Goal: Browse casually: Explore the website without a specific task or goal

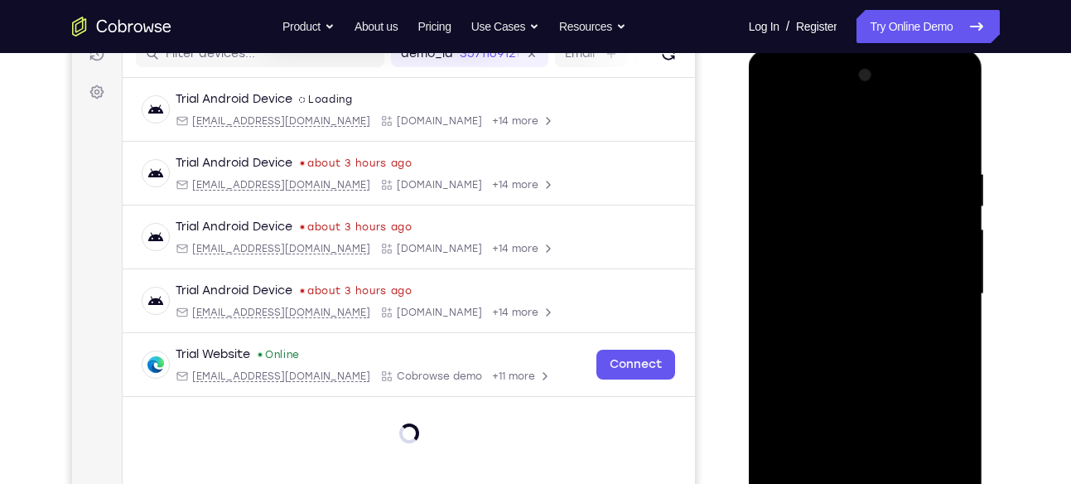
scroll to position [298, 0]
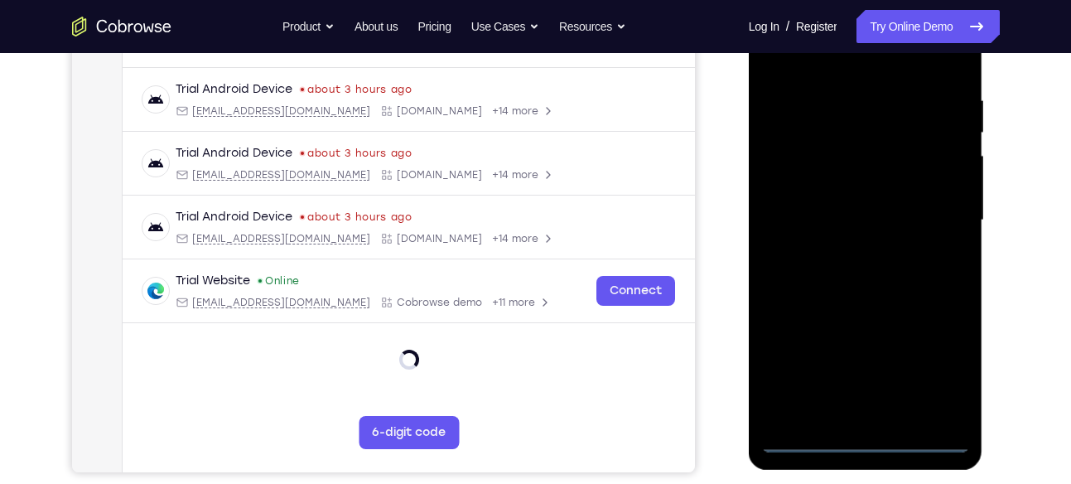
click at [865, 428] on div at bounding box center [865, 220] width 209 height 464
click at [862, 444] on div at bounding box center [865, 220] width 209 height 464
click at [931, 365] on div at bounding box center [865, 220] width 209 height 464
click at [866, 429] on div at bounding box center [865, 220] width 209 height 464
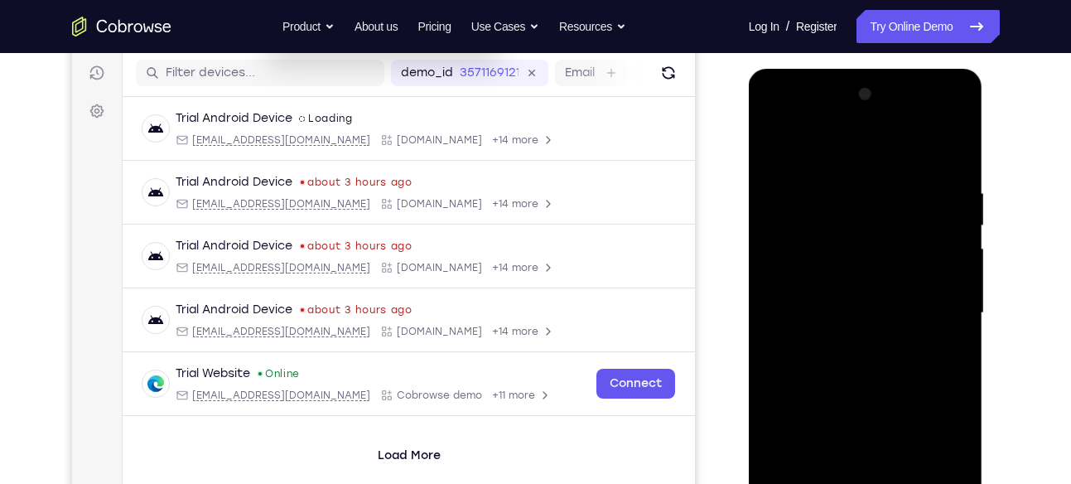
scroll to position [205, 0]
click at [791, 149] on div at bounding box center [865, 314] width 209 height 464
click at [937, 302] on div at bounding box center [865, 314] width 209 height 464
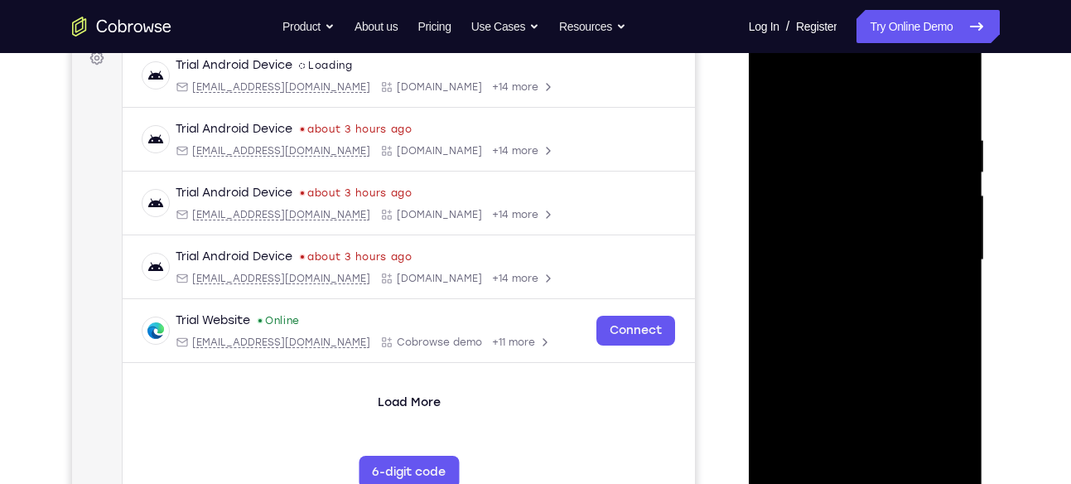
scroll to position [260, 0]
click at [839, 287] on div at bounding box center [865, 259] width 209 height 464
click at [849, 250] on div at bounding box center [865, 259] width 209 height 464
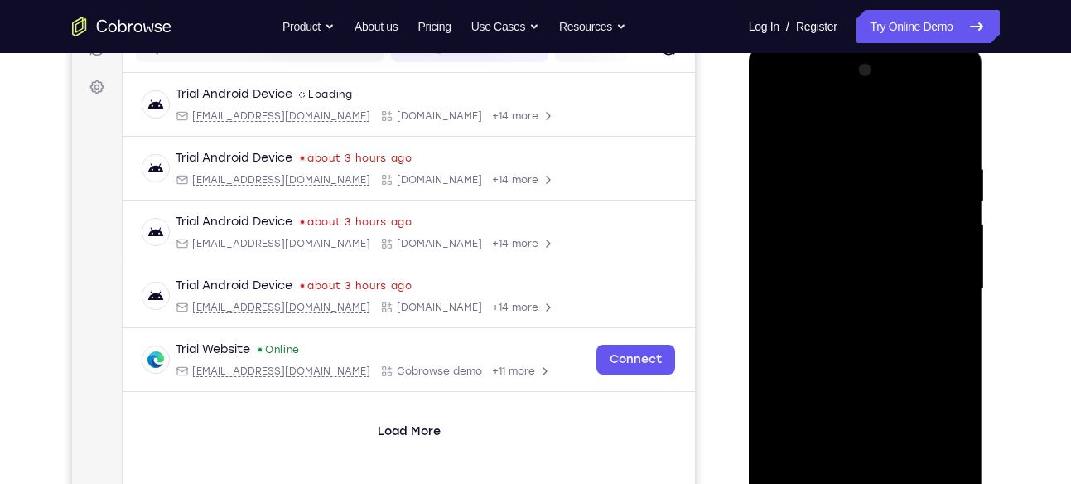
scroll to position [228, 0]
click at [886, 295] on div at bounding box center [865, 291] width 209 height 464
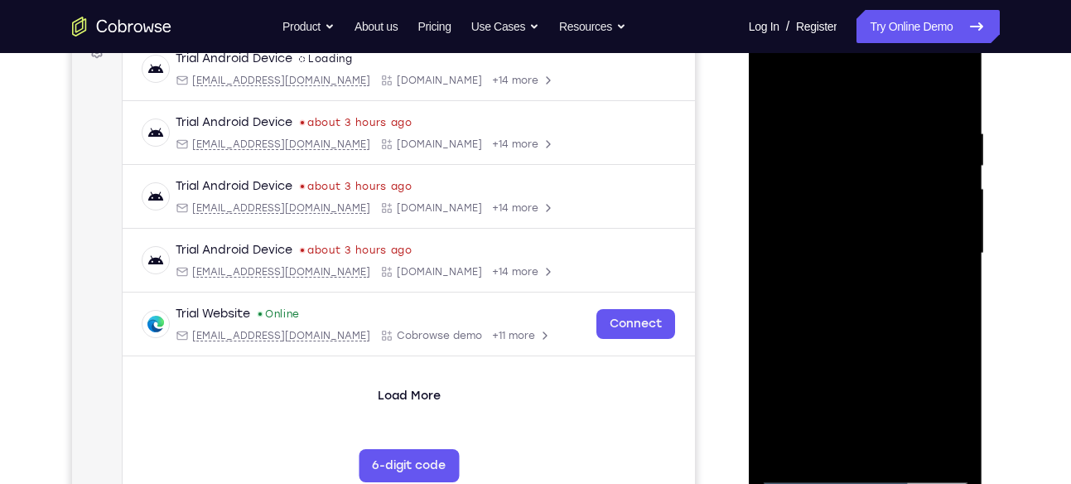
click at [953, 109] on div at bounding box center [865, 254] width 209 height 464
click at [951, 109] on div at bounding box center [865, 254] width 209 height 464
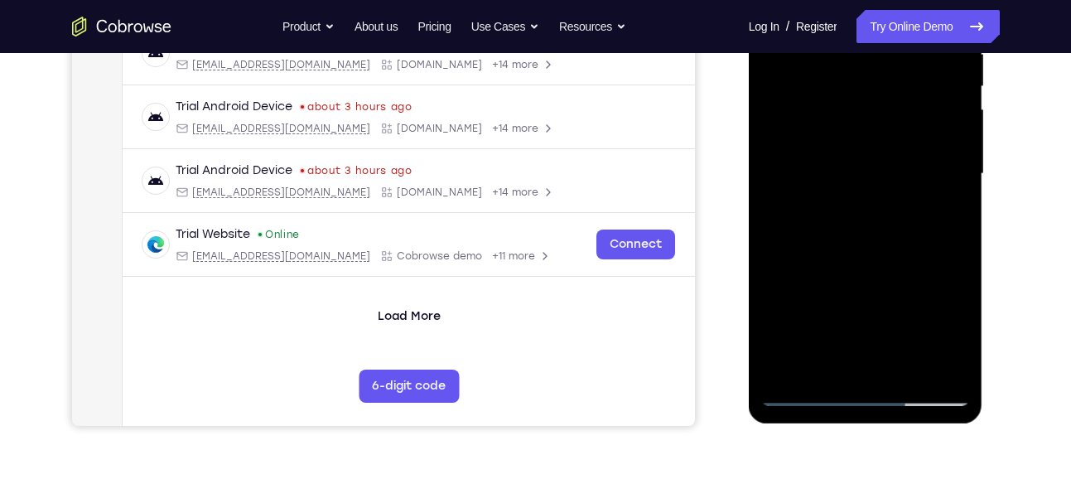
scroll to position [345, 0]
click at [872, 280] on div at bounding box center [865, 173] width 209 height 464
click at [959, 252] on div at bounding box center [865, 173] width 209 height 464
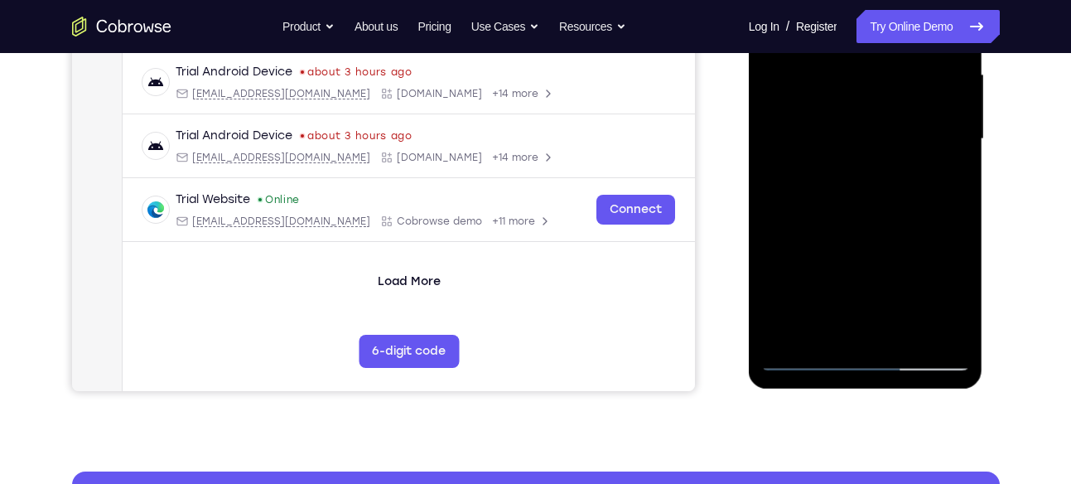
scroll to position [378, 0]
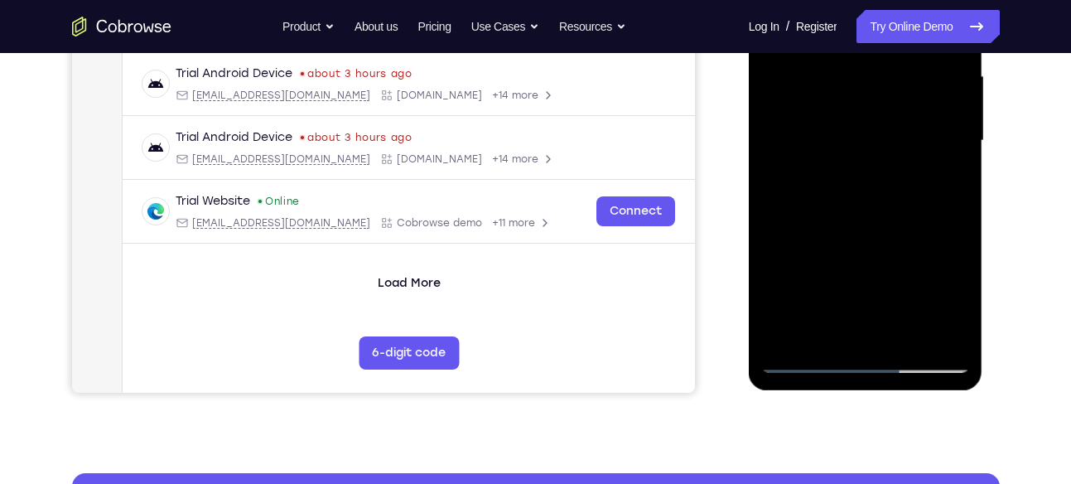
click at [956, 218] on div at bounding box center [865, 141] width 209 height 464
drag, startPoint x: 914, startPoint y: 248, endPoint x: 920, endPoint y: 263, distance: 16.0
click at [920, 263] on div at bounding box center [865, 141] width 209 height 464
click at [962, 210] on div at bounding box center [865, 141] width 209 height 464
click at [957, 204] on div at bounding box center [865, 141] width 209 height 464
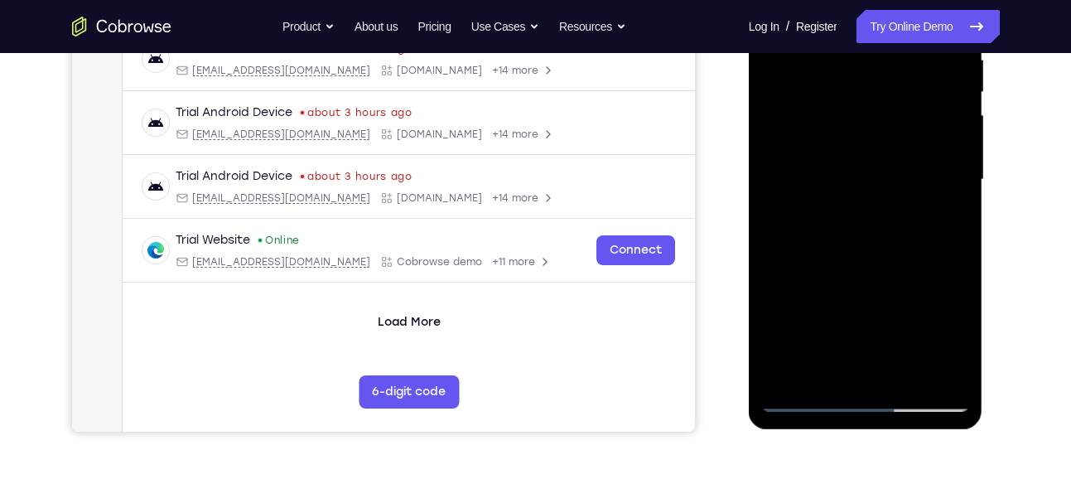
scroll to position [328, 0]
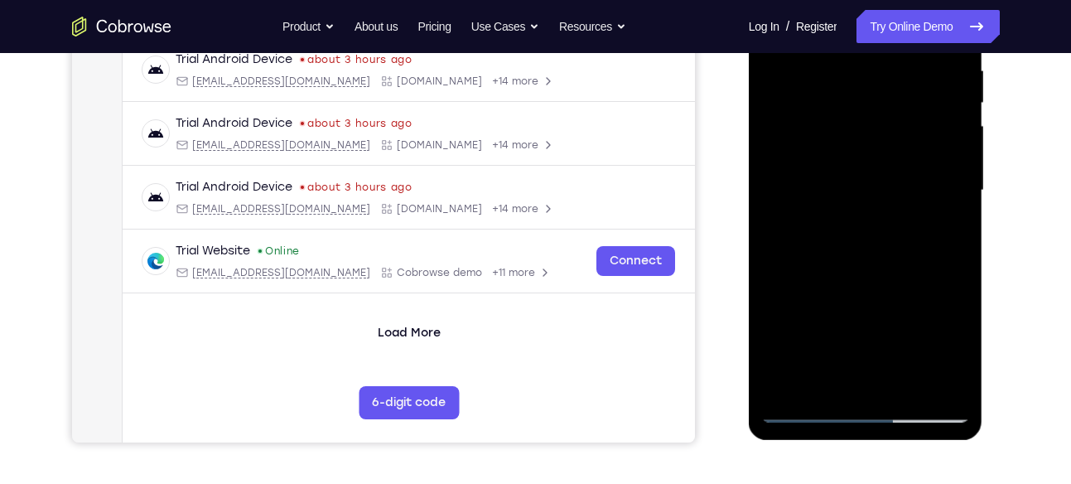
drag, startPoint x: 929, startPoint y: 277, endPoint x: 928, endPoint y: 186, distance: 91.1
click at [928, 186] on div at bounding box center [865, 191] width 209 height 464
drag, startPoint x: 886, startPoint y: 260, endPoint x: 902, endPoint y: 179, distance: 82.7
click at [902, 179] on div at bounding box center [865, 191] width 209 height 464
drag, startPoint x: 900, startPoint y: 284, endPoint x: 904, endPoint y: 199, distance: 85.4
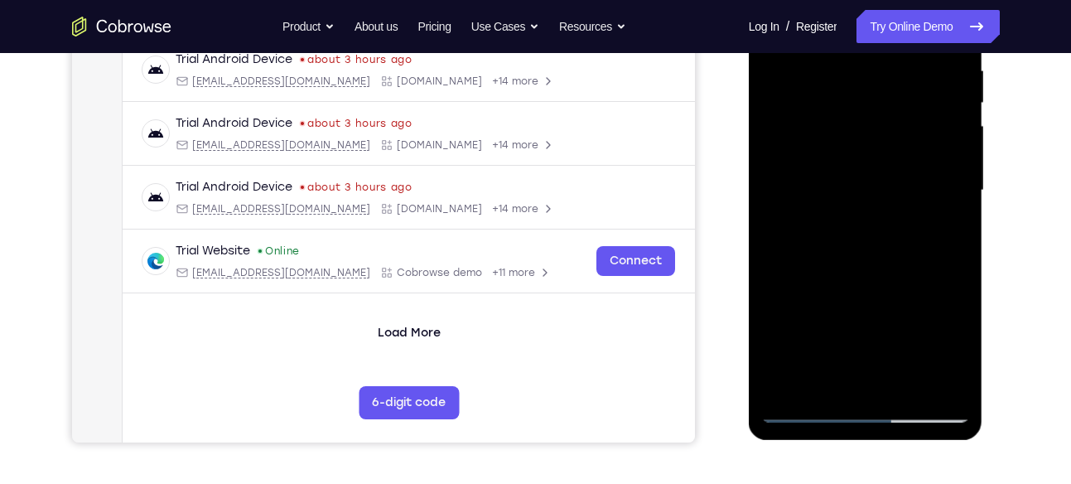
click at [904, 199] on div at bounding box center [865, 191] width 209 height 464
drag, startPoint x: 889, startPoint y: 291, endPoint x: 894, endPoint y: 193, distance: 97.9
click at [894, 193] on div at bounding box center [865, 191] width 209 height 464
drag, startPoint x: 881, startPoint y: 266, endPoint x: 894, endPoint y: 195, distance: 72.5
click at [894, 195] on div at bounding box center [865, 191] width 209 height 464
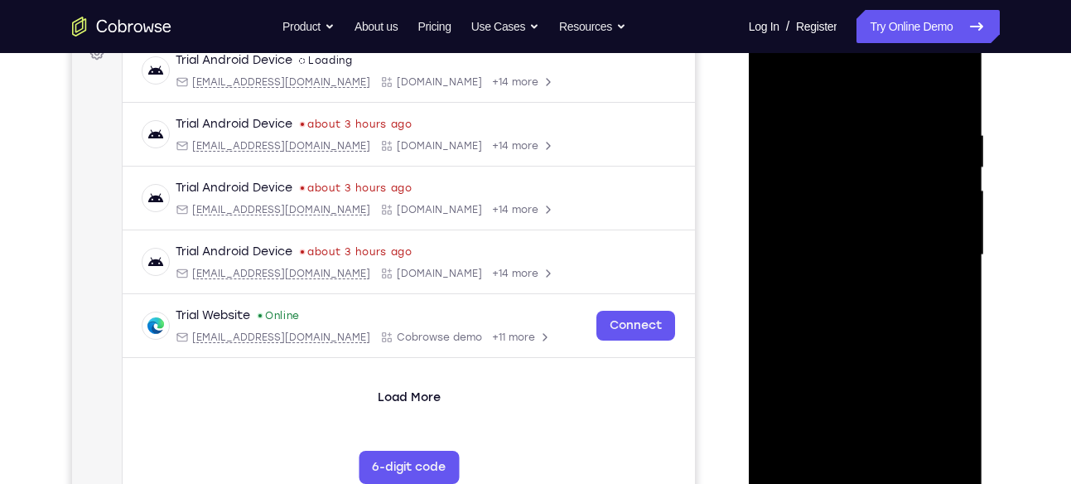
scroll to position [258, 0]
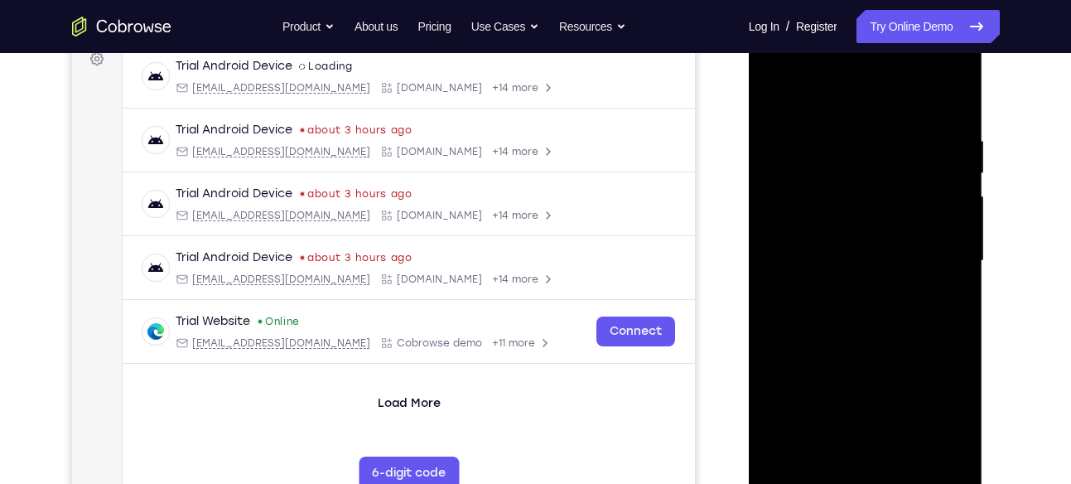
drag, startPoint x: 894, startPoint y: 265, endPoint x: 878, endPoint y: 367, distance: 103.1
click at [878, 367] on div at bounding box center [865, 261] width 209 height 464
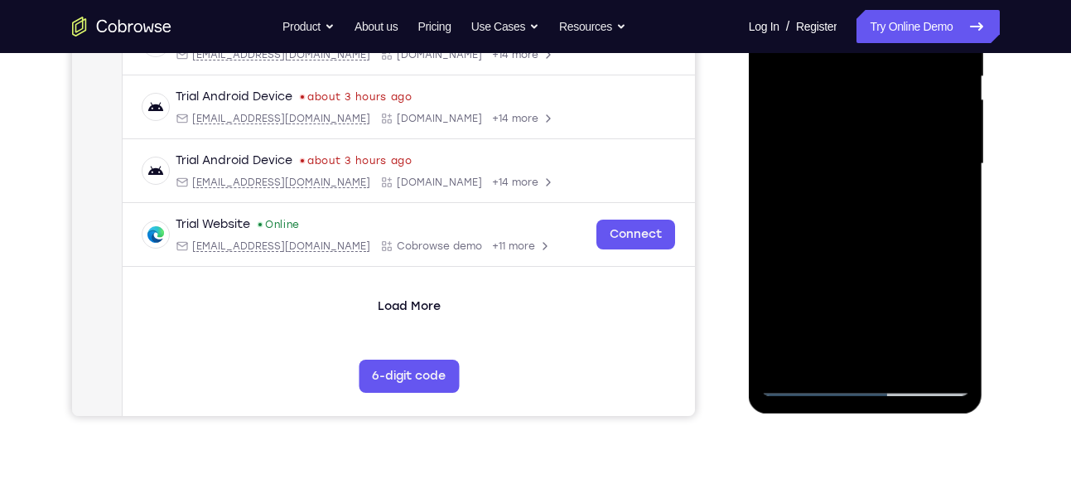
click at [912, 353] on div at bounding box center [865, 164] width 209 height 464
click at [906, 357] on div at bounding box center [865, 164] width 209 height 464
click at [830, 257] on div at bounding box center [865, 164] width 209 height 464
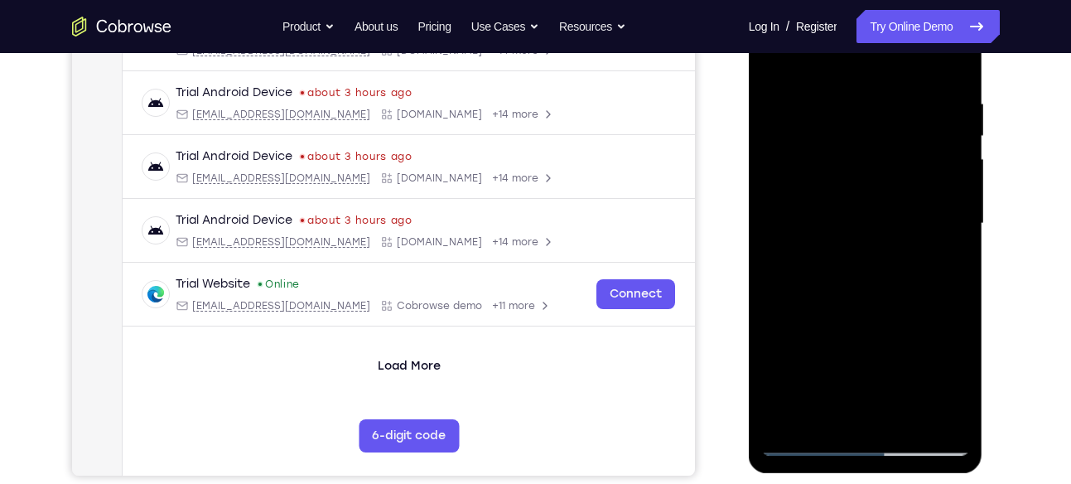
scroll to position [291, 0]
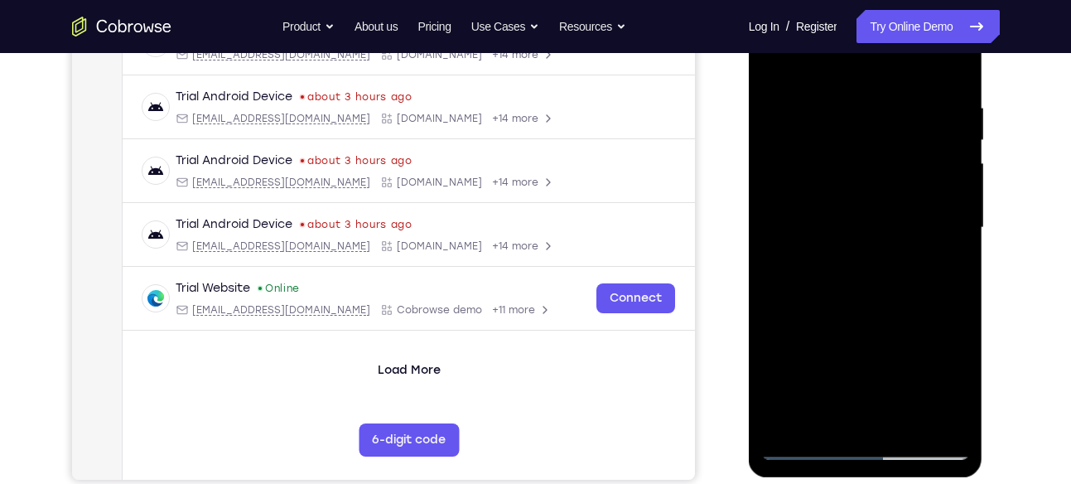
click at [868, 208] on div at bounding box center [865, 228] width 209 height 464
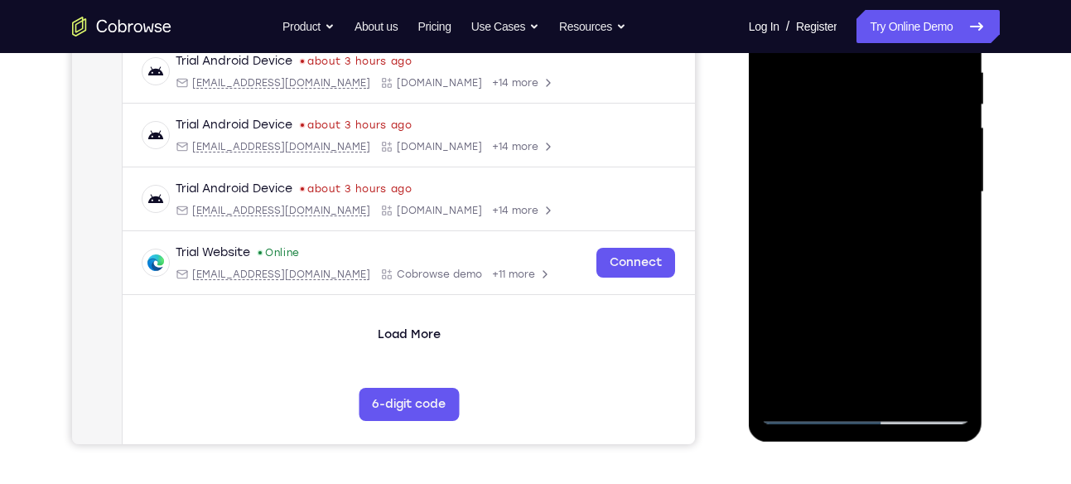
scroll to position [332, 0]
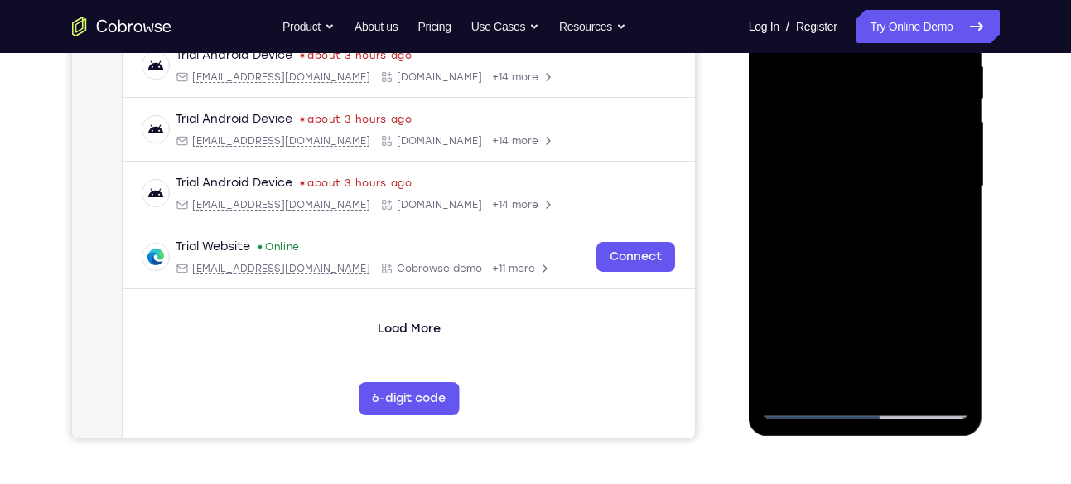
click at [859, 372] on div at bounding box center [865, 186] width 209 height 464
click at [825, 379] on div at bounding box center [865, 186] width 209 height 464
click at [910, 282] on div at bounding box center [865, 186] width 209 height 464
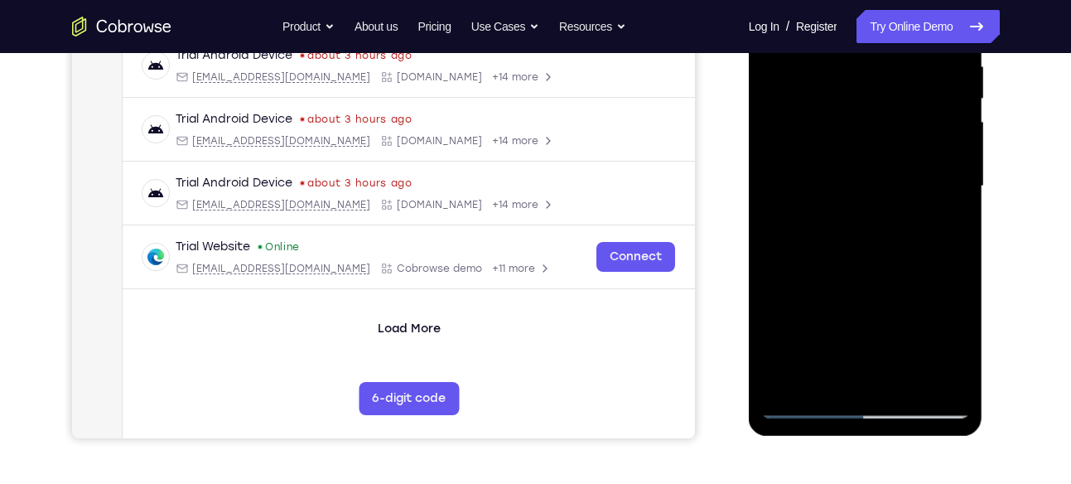
click at [947, 215] on div at bounding box center [865, 186] width 209 height 464
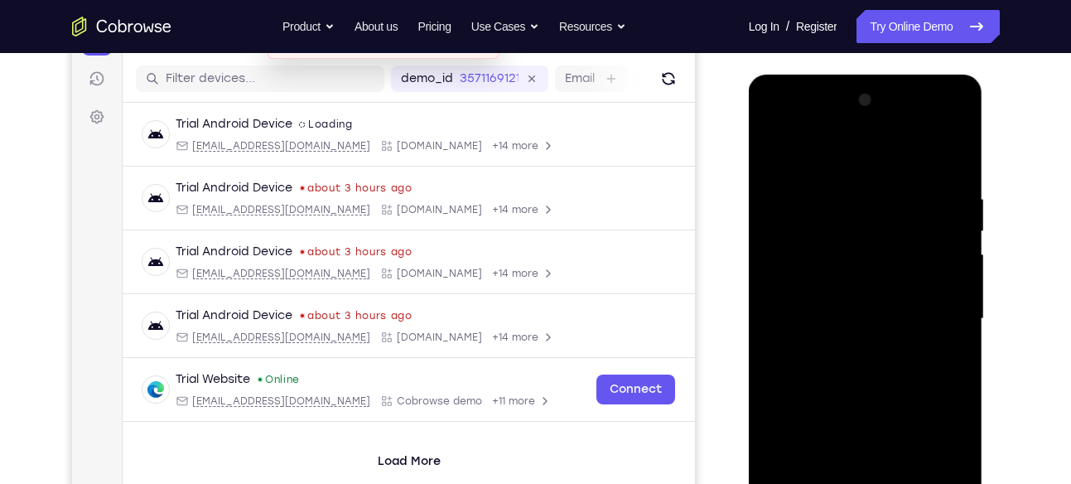
scroll to position [199, 0]
click at [775, 156] on div at bounding box center [865, 320] width 209 height 464
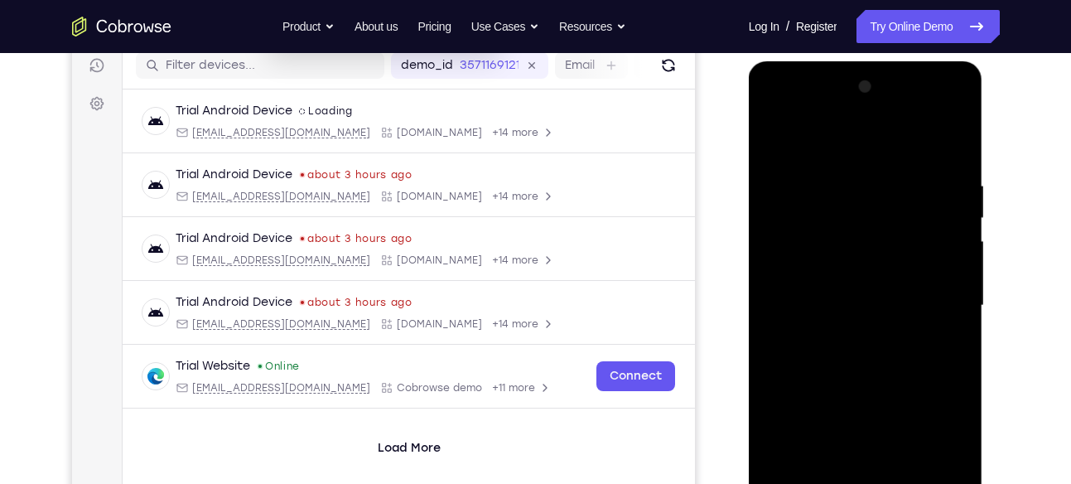
scroll to position [204, 0]
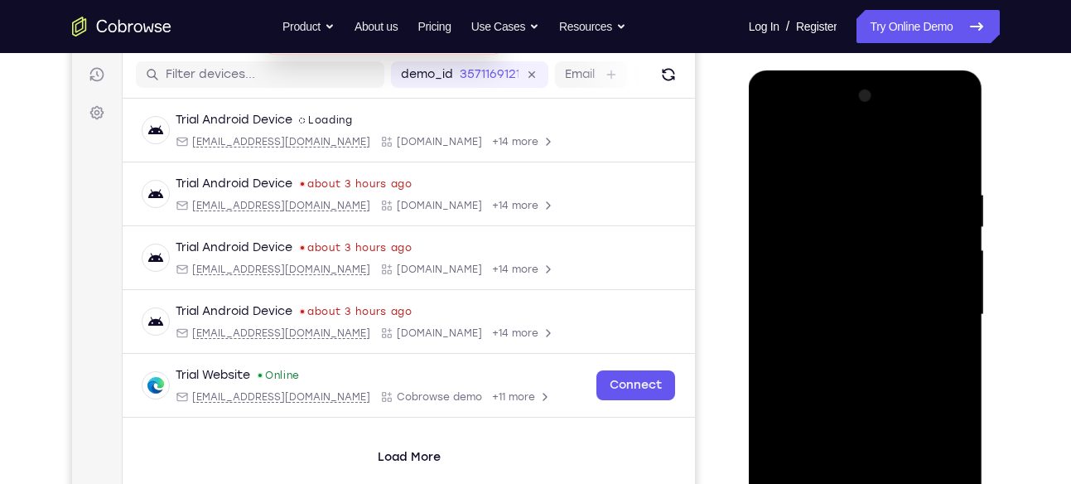
click at [775, 141] on div at bounding box center [865, 315] width 209 height 464
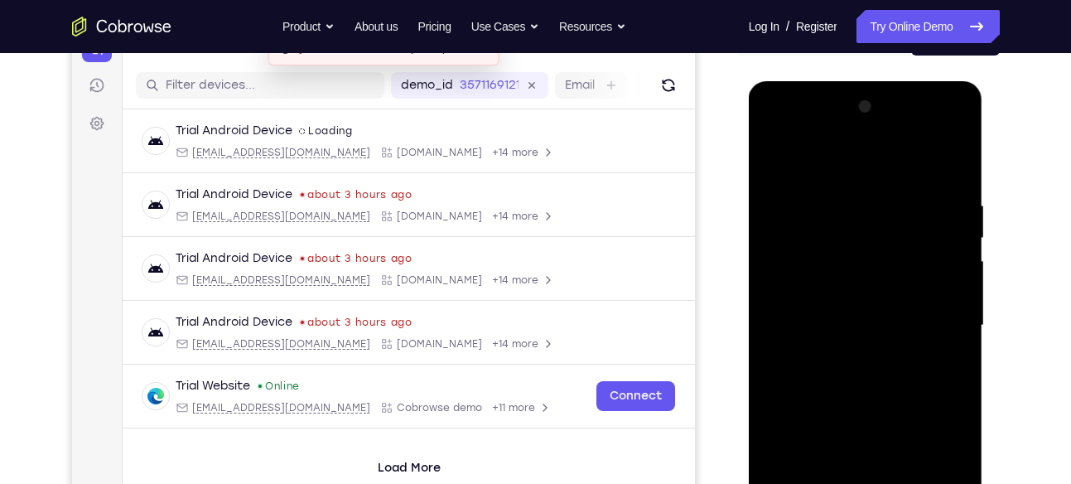
scroll to position [191, 0]
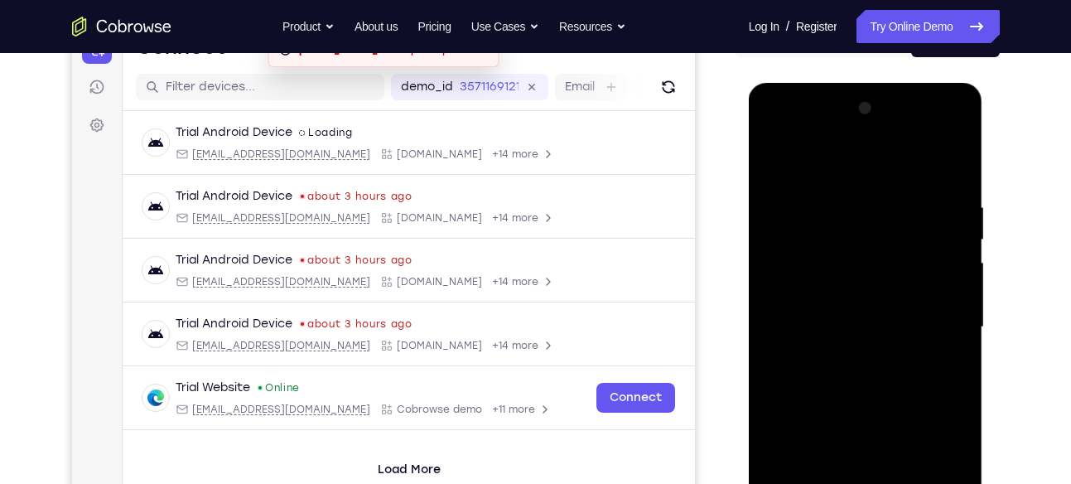
click at [843, 183] on div at bounding box center [865, 327] width 209 height 464
click at [954, 287] on div at bounding box center [865, 327] width 209 height 464
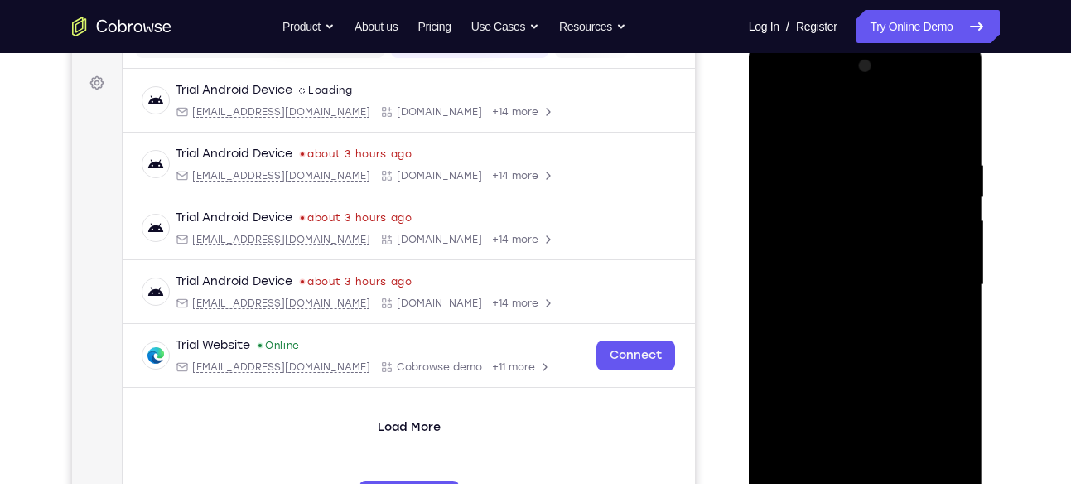
scroll to position [234, 0]
drag, startPoint x: 961, startPoint y: 244, endPoint x: 799, endPoint y: 269, distance: 164.3
click at [799, 269] on div at bounding box center [865, 284] width 209 height 464
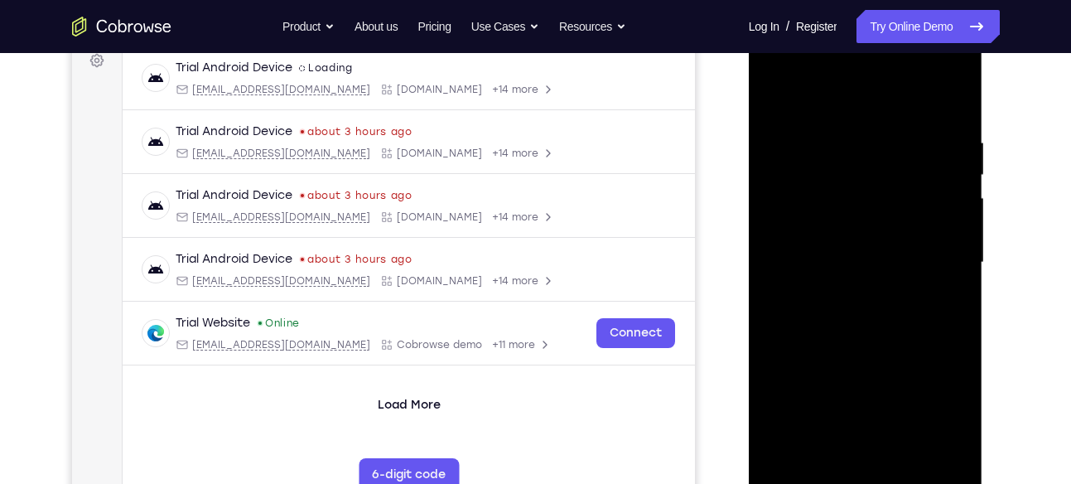
scroll to position [229, 0]
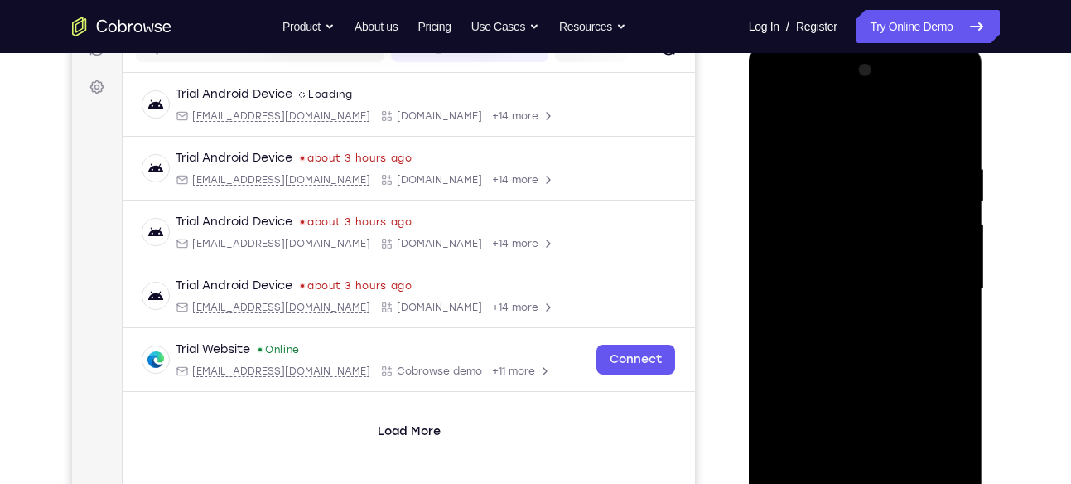
click at [949, 263] on div at bounding box center [865, 289] width 209 height 464
click at [769, 239] on div at bounding box center [865, 289] width 209 height 464
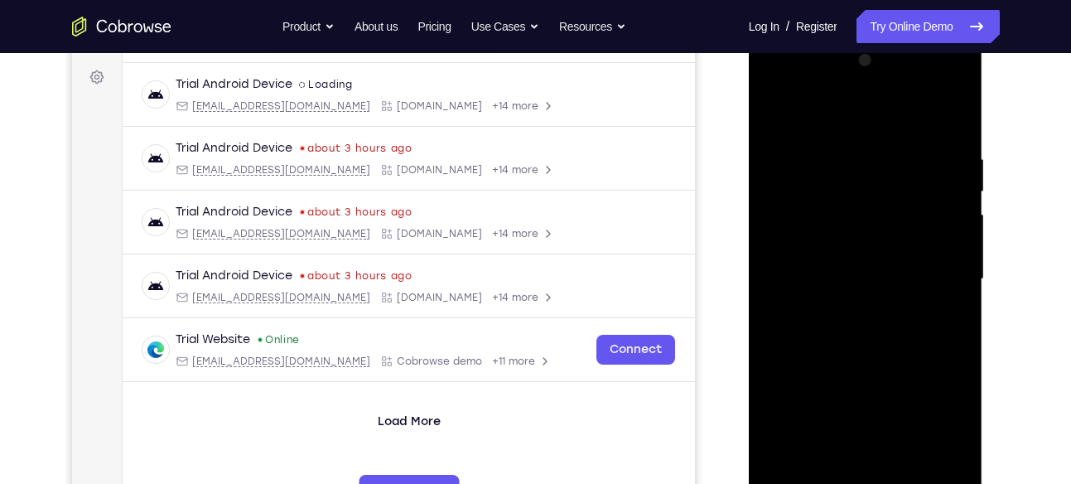
scroll to position [190, 0]
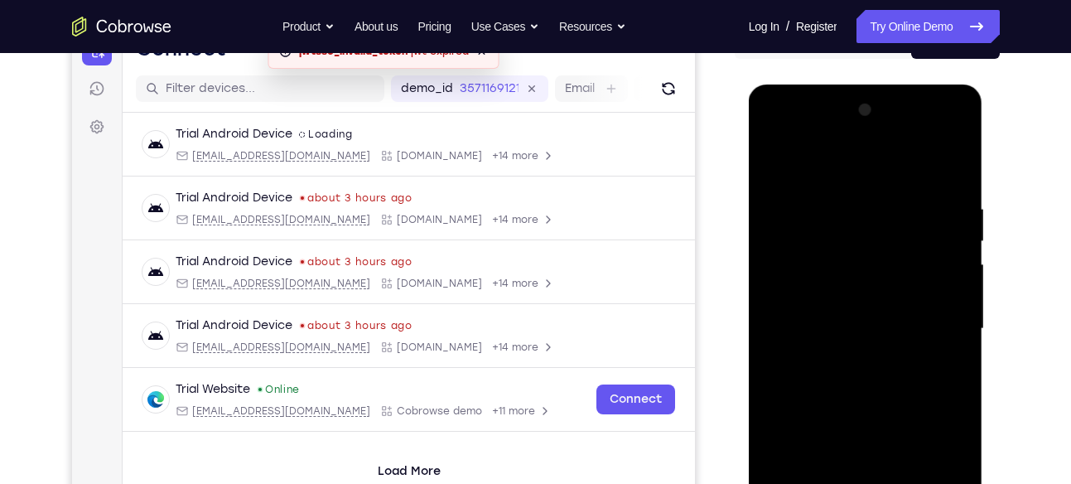
click at [959, 262] on div at bounding box center [865, 329] width 209 height 464
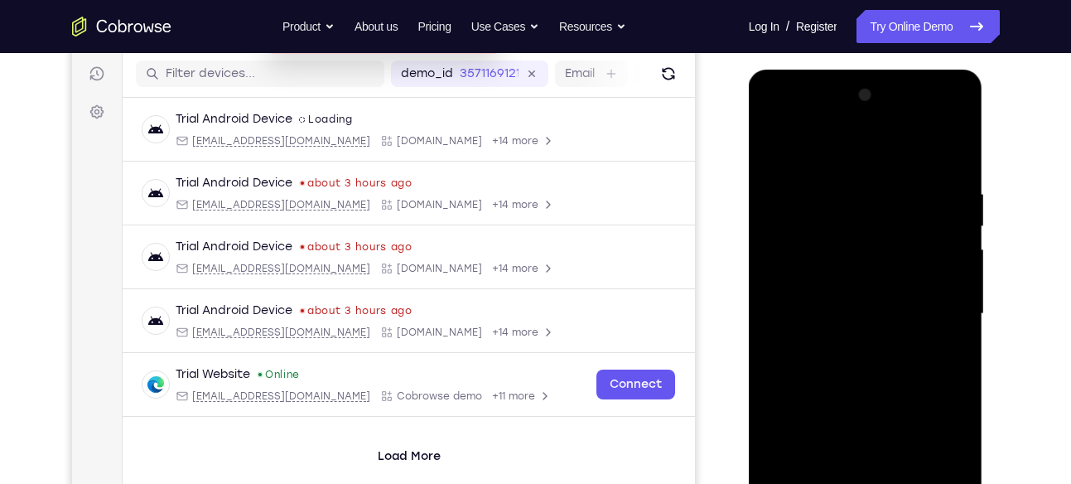
click at [770, 269] on div at bounding box center [865, 314] width 209 height 464
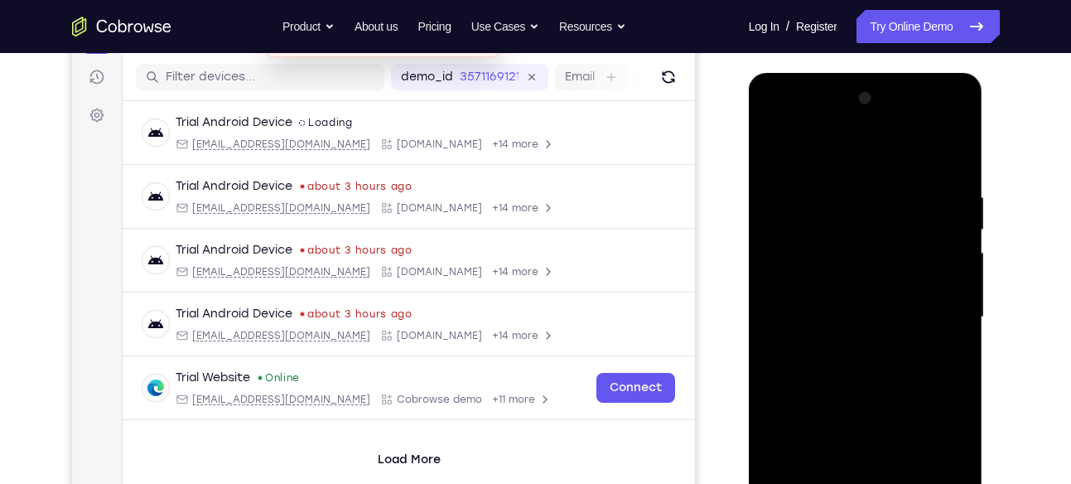
click at [961, 239] on div at bounding box center [865, 317] width 209 height 464
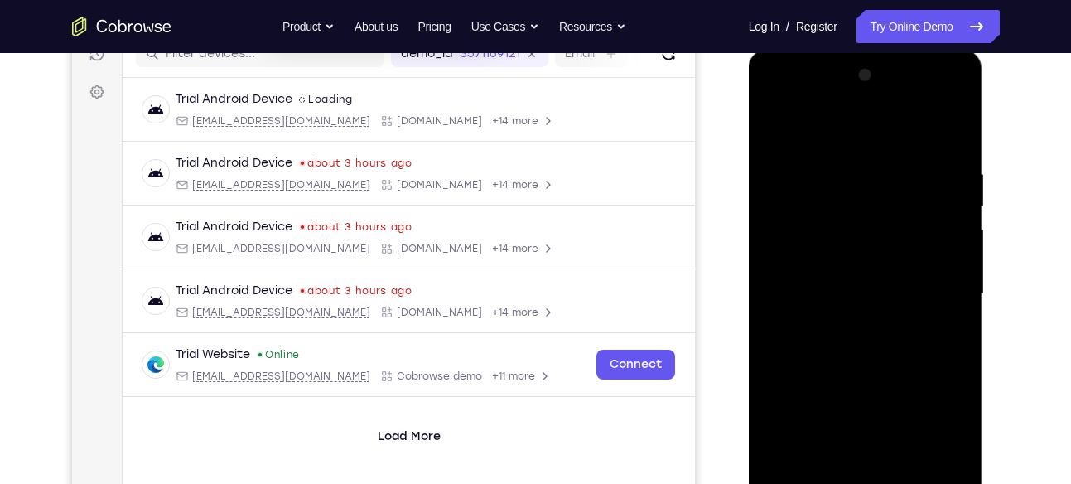
scroll to position [223, 0]
click at [957, 245] on div at bounding box center [865, 296] width 209 height 464
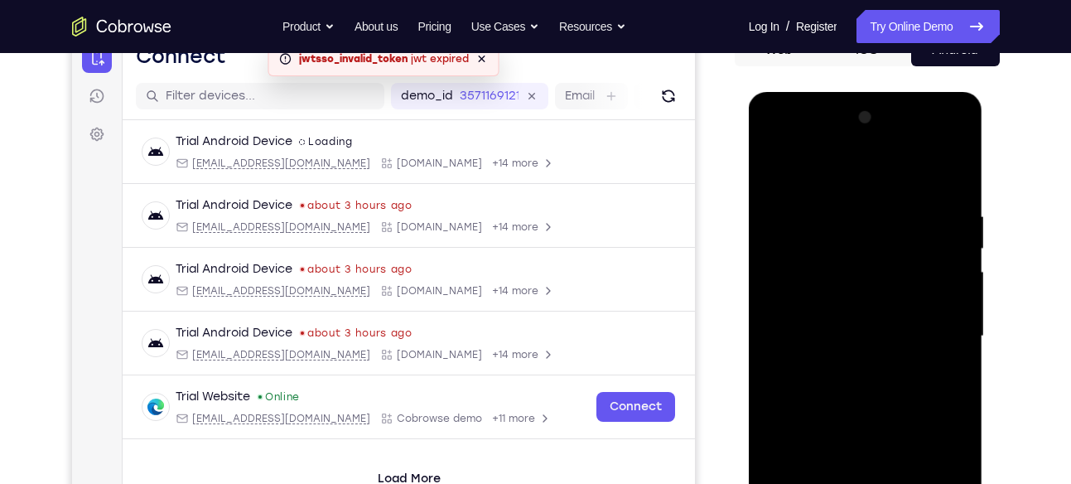
click at [957, 245] on div at bounding box center [865, 336] width 209 height 464
click at [952, 234] on div at bounding box center [865, 336] width 209 height 464
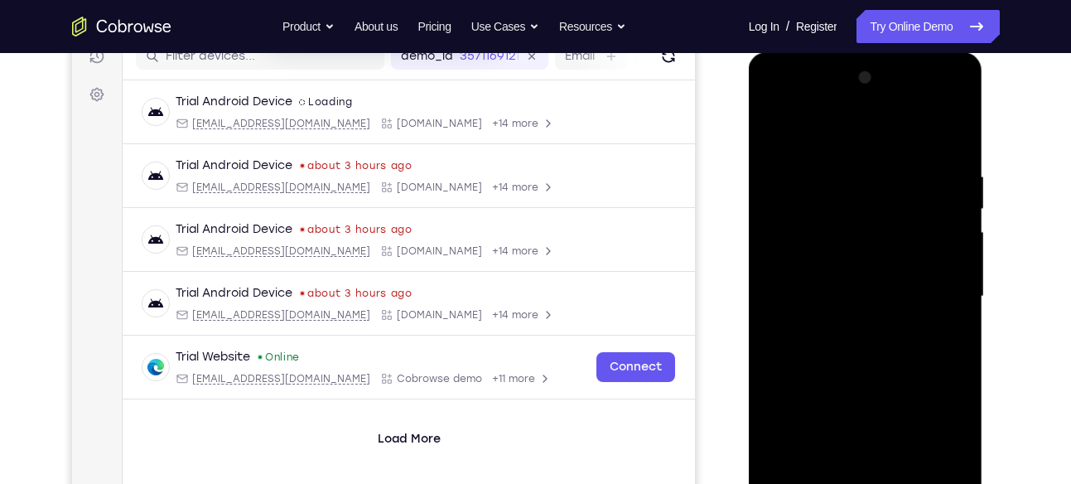
scroll to position [226, 0]
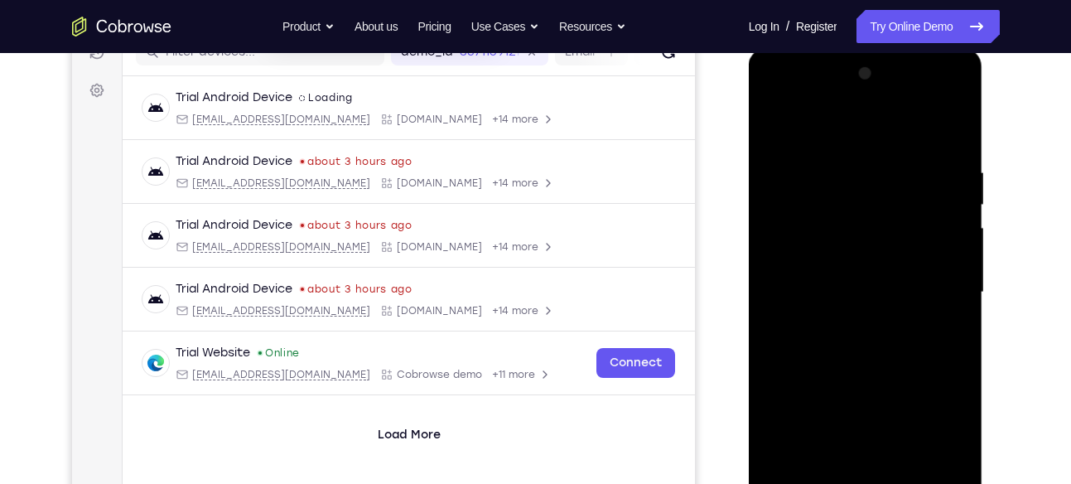
click at [952, 234] on div at bounding box center [865, 292] width 209 height 464
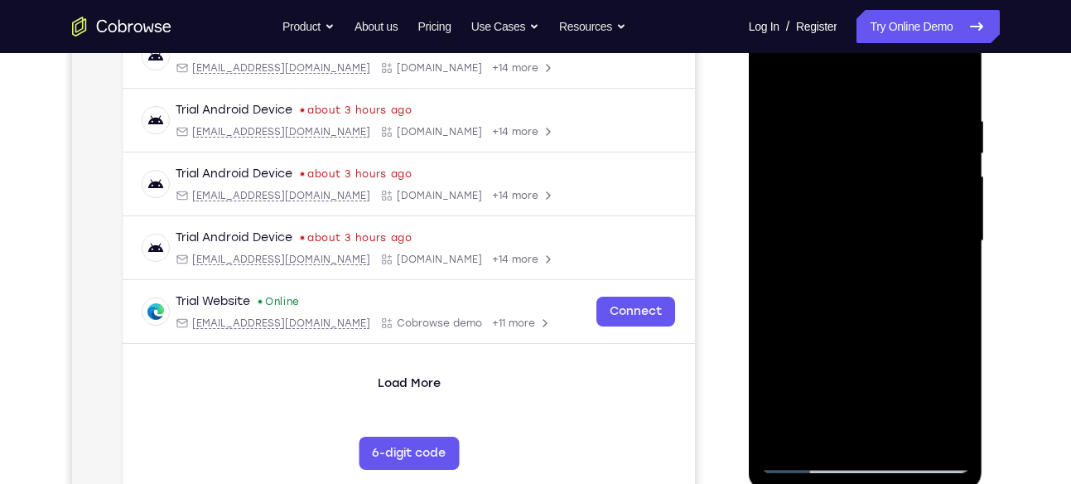
scroll to position [278, 0]
click at [954, 277] on div at bounding box center [865, 240] width 209 height 464
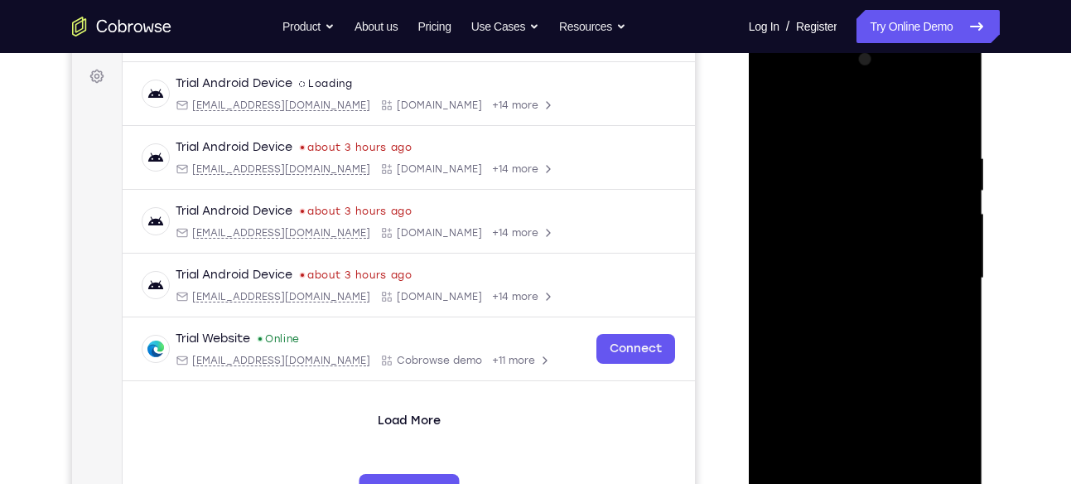
scroll to position [243, 0]
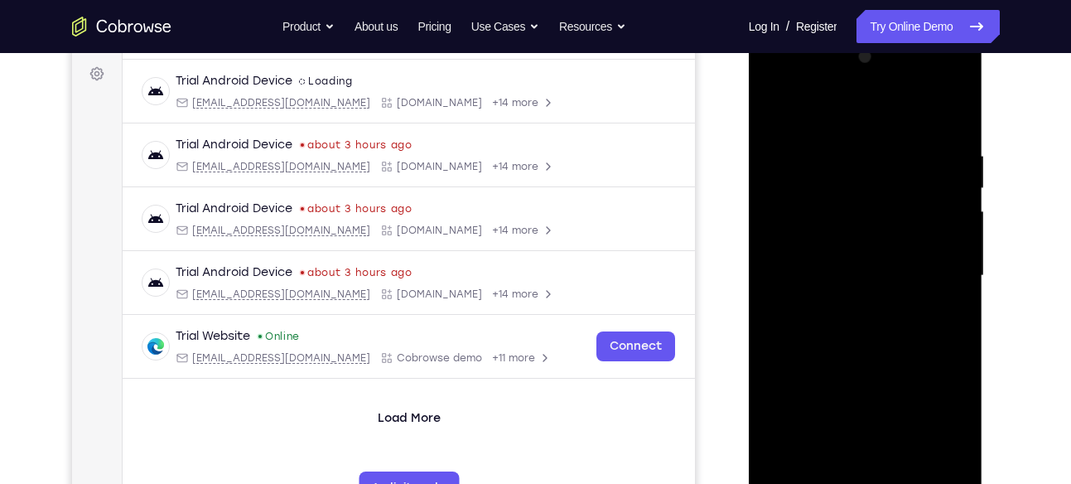
click at [954, 277] on div at bounding box center [865, 276] width 209 height 464
click at [872, 287] on div at bounding box center [865, 276] width 209 height 464
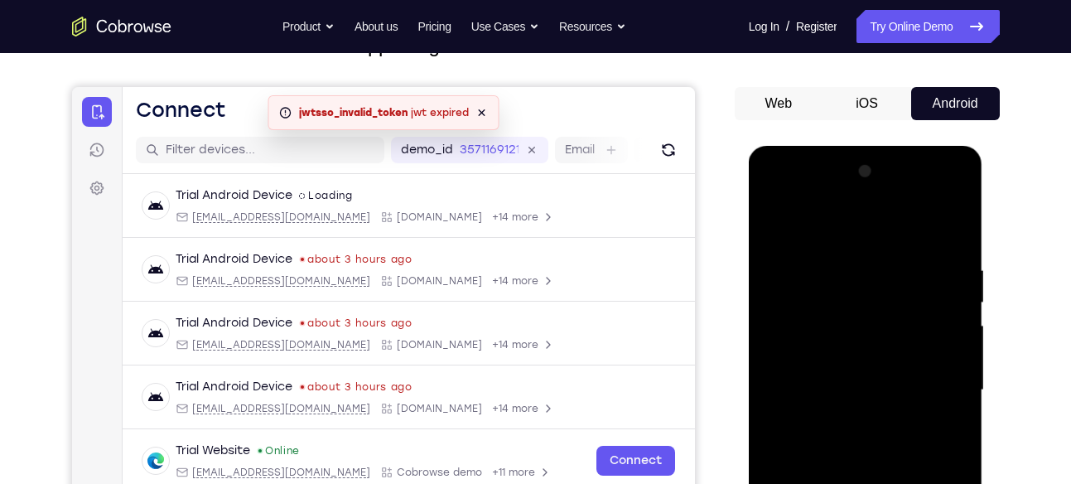
scroll to position [128, 0]
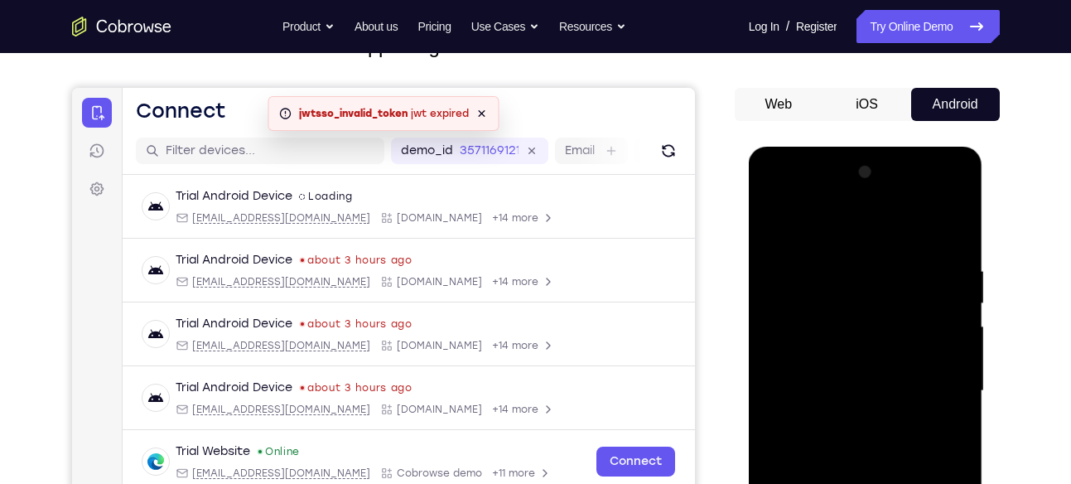
click at [827, 280] on div at bounding box center [865, 391] width 209 height 464
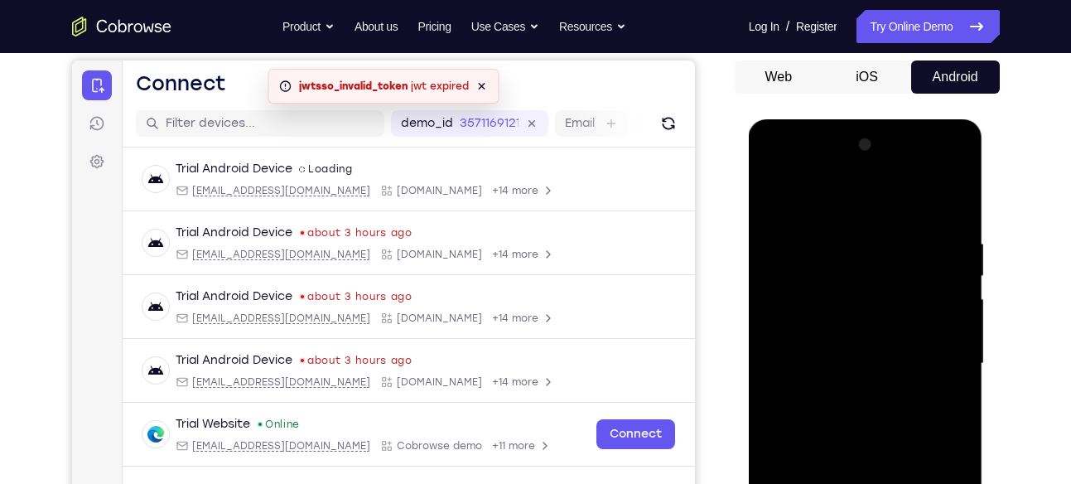
scroll to position [156, 0]
click at [815, 293] on div at bounding box center [865, 363] width 209 height 464
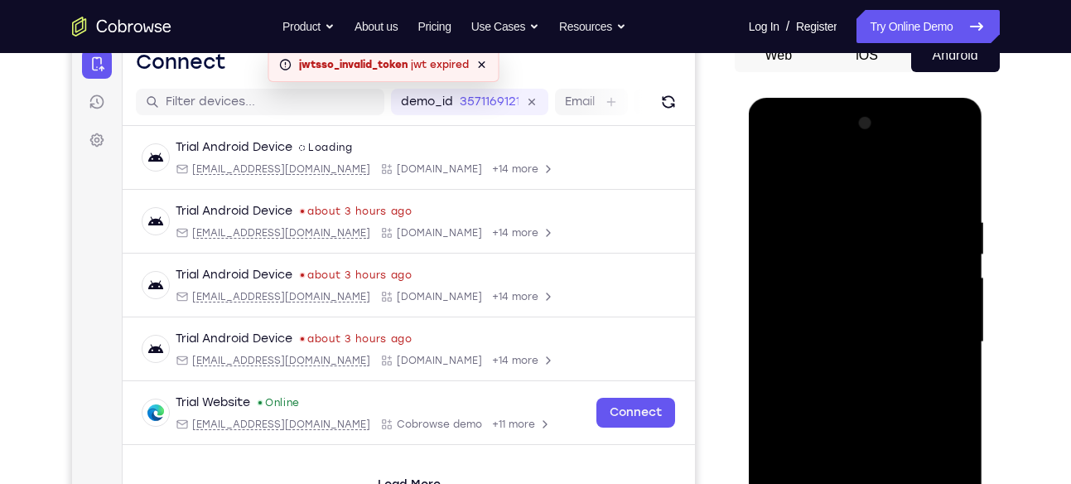
scroll to position [175, 0]
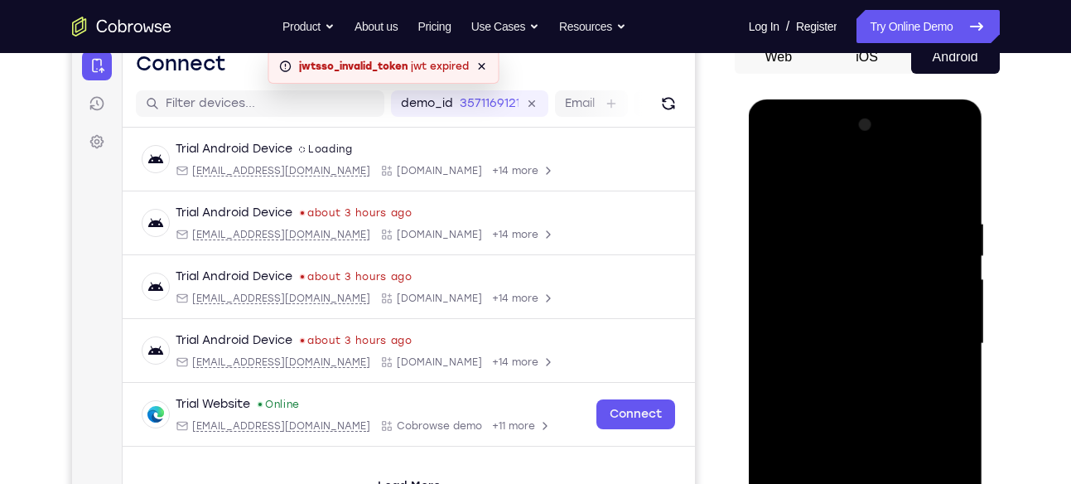
click at [788, 241] on div at bounding box center [865, 344] width 209 height 464
click at [846, 285] on div at bounding box center [865, 344] width 209 height 464
click at [780, 278] on div at bounding box center [865, 344] width 209 height 464
click at [811, 206] on div at bounding box center [865, 344] width 209 height 464
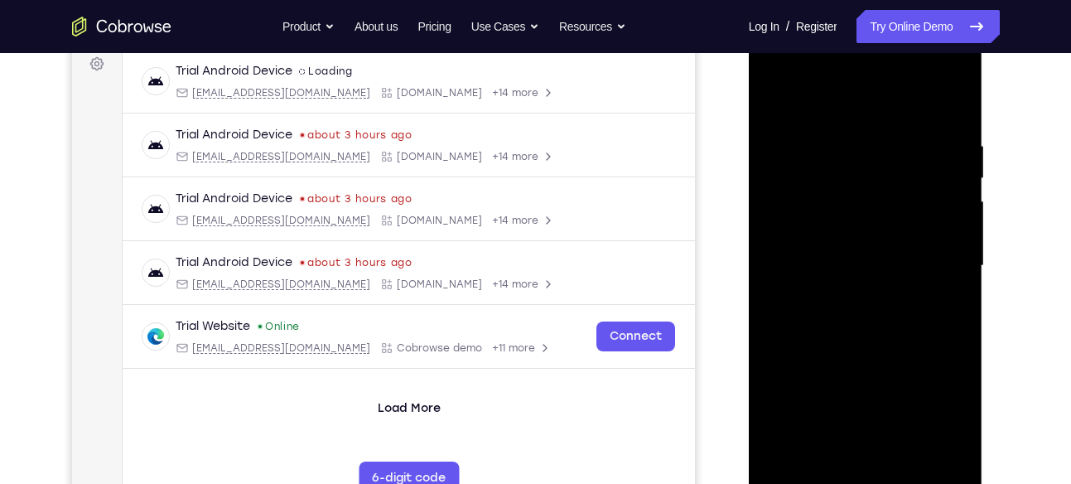
click at [869, 324] on div at bounding box center [865, 266] width 209 height 464
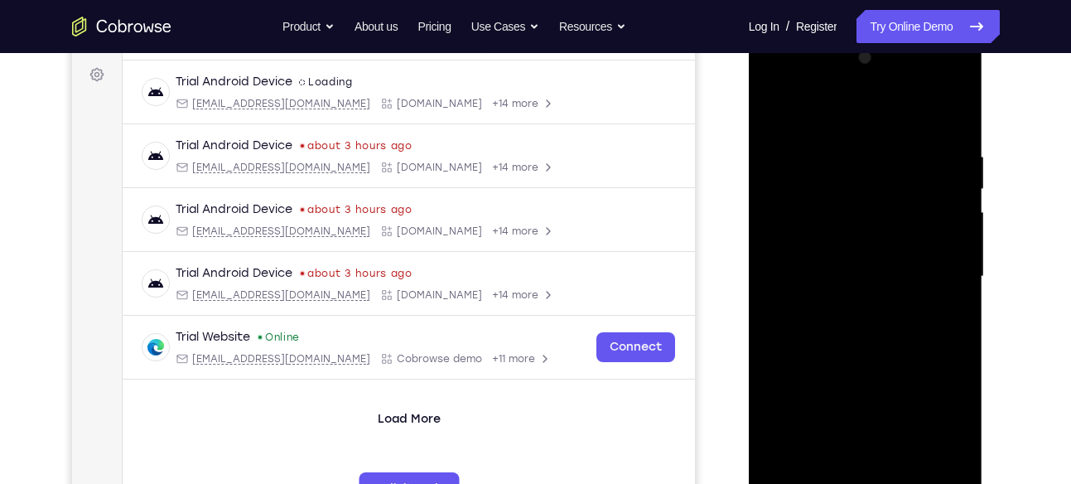
click at [786, 300] on div at bounding box center [865, 277] width 209 height 464
click at [952, 262] on div at bounding box center [865, 277] width 209 height 464
click at [959, 262] on div at bounding box center [865, 277] width 209 height 464
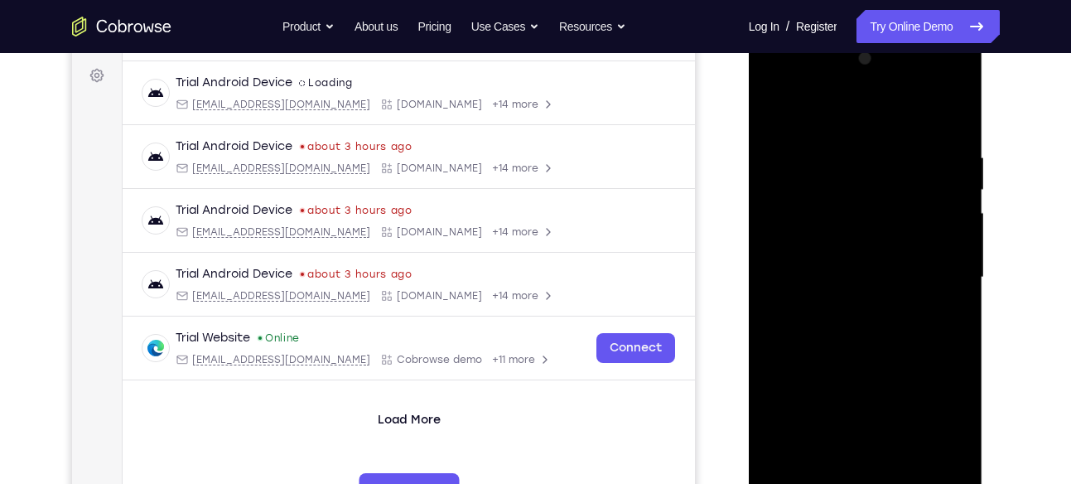
scroll to position [273, 0]
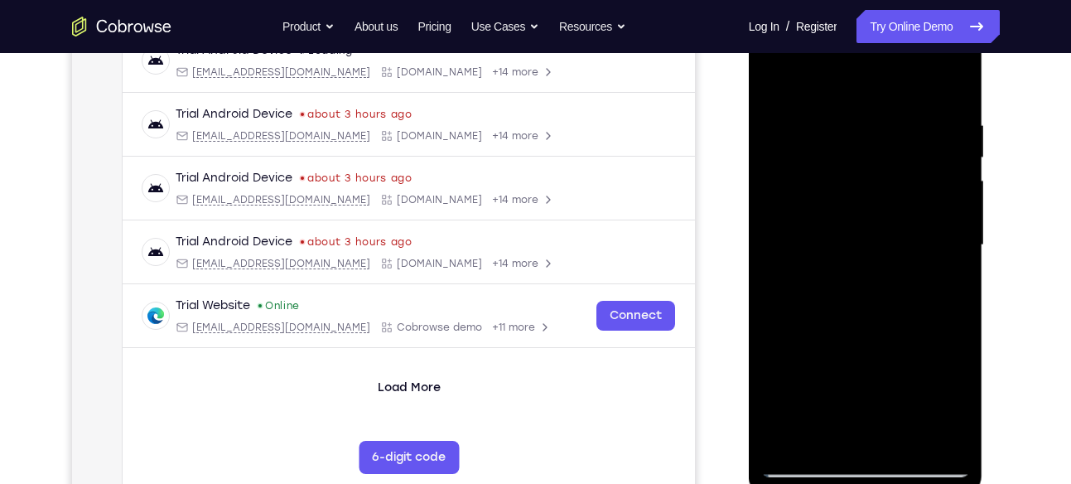
click at [939, 276] on div at bounding box center [865, 245] width 209 height 464
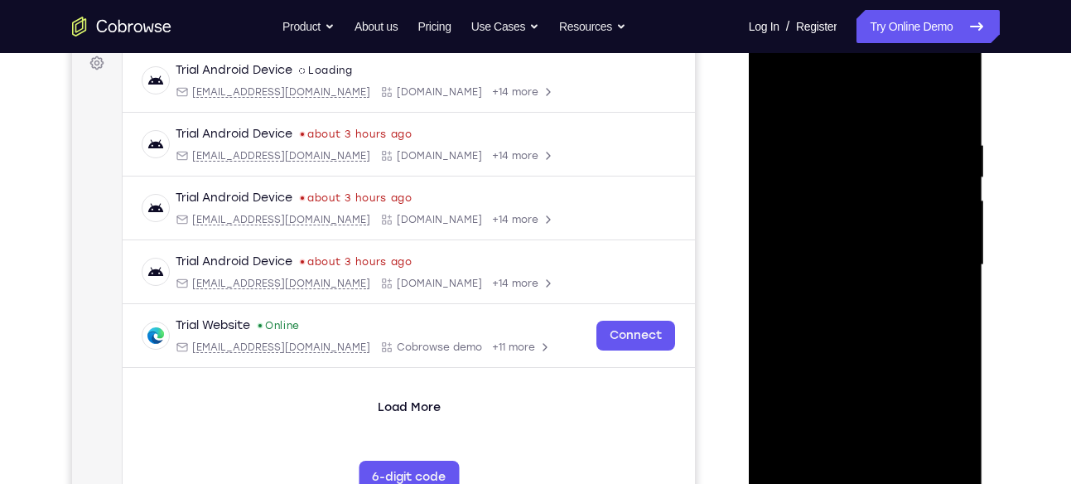
scroll to position [251, 0]
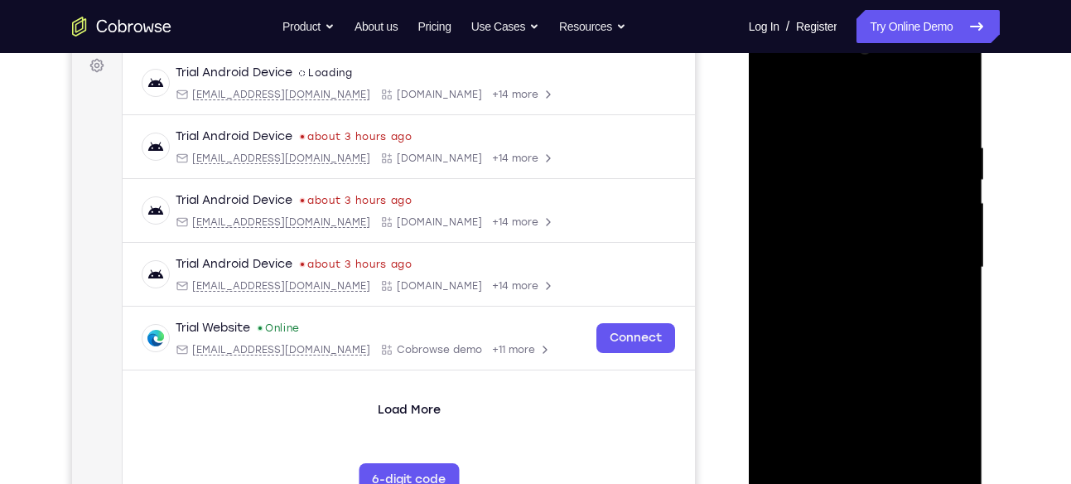
click at [939, 276] on div at bounding box center [865, 268] width 209 height 464
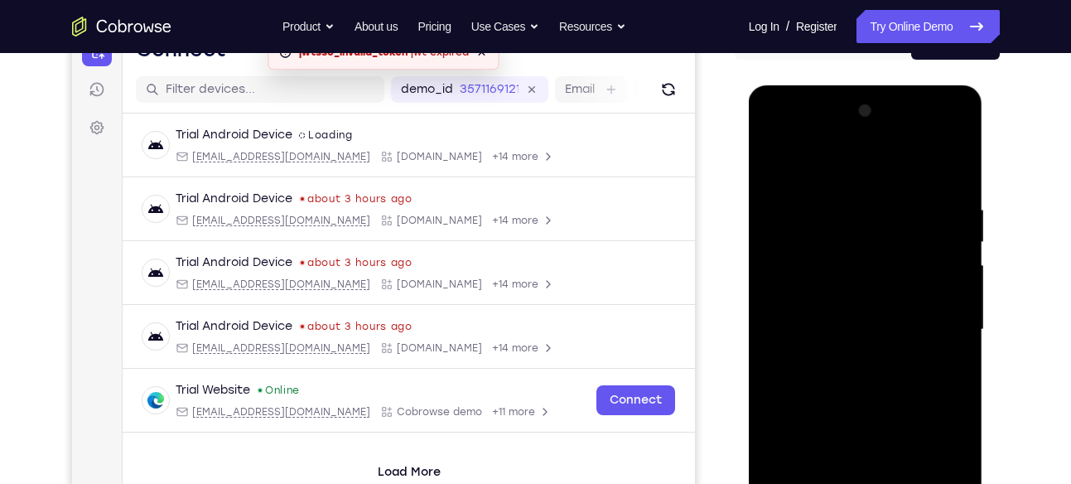
click at [770, 268] on div at bounding box center [865, 330] width 209 height 464
